Goal: Use online tool/utility: Utilize a website feature to perform a specific function

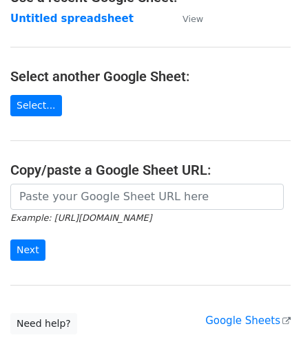
scroll to position [180, 0]
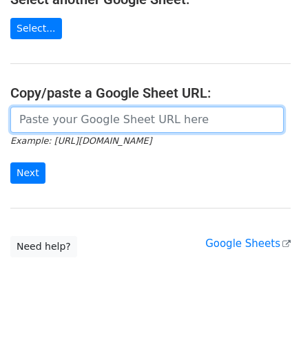
click at [67, 125] on input "url" at bounding box center [146, 120] width 273 height 26
paste input "[URL][DOMAIN_NAME]"
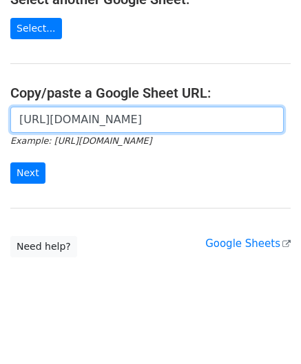
scroll to position [0, 293]
type input "[URL][DOMAIN_NAME]"
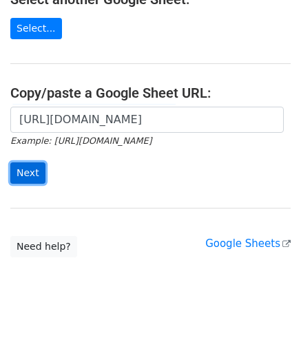
click at [34, 169] on input "Next" at bounding box center [27, 172] width 35 height 21
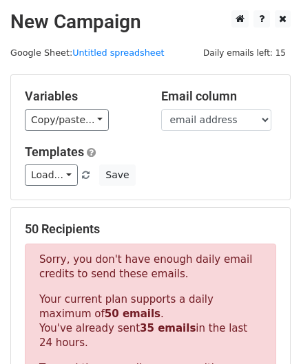
scroll to position [465, 0]
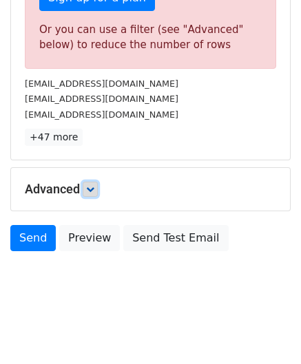
click at [90, 185] on icon at bounding box center [90, 189] width 8 height 8
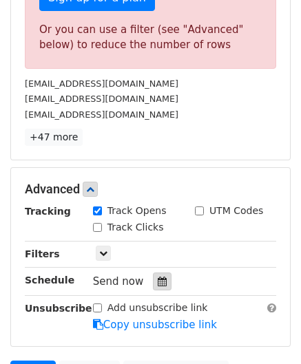
click at [162, 276] on div at bounding box center [162, 282] width 19 height 18
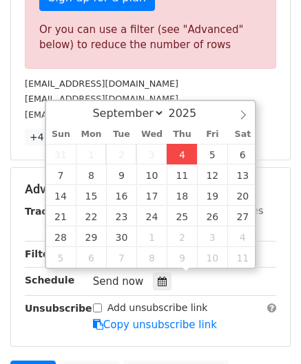
type input "2025-09-04 12:00"
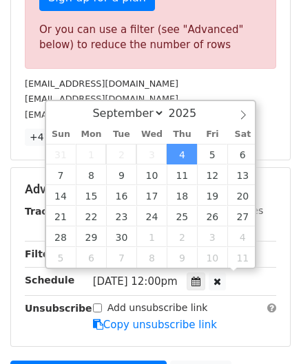
scroll to position [0, 0]
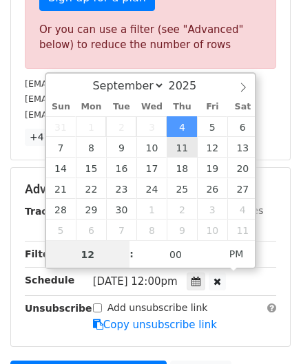
paste input "8"
type input "8"
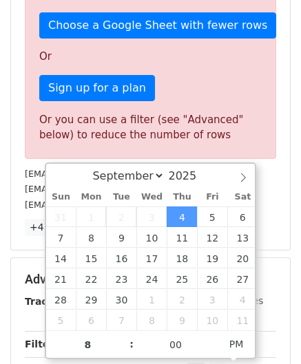
type input "2025-09-04 20:00"
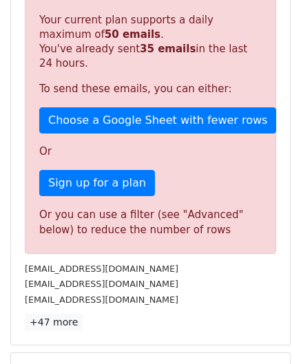
scroll to position [631, 0]
